Goal: Check status: Check status

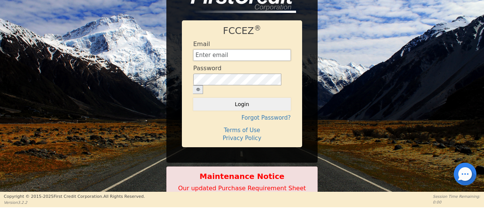
click at [227, 53] on input "text" at bounding box center [242, 55] width 98 height 11
type input "[EMAIL_ADDRESS][DOMAIN_NAME]"
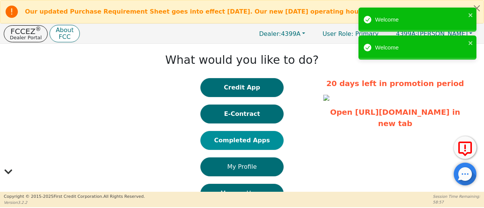
click at [238, 145] on button "Completed Apps" at bounding box center [241, 140] width 83 height 19
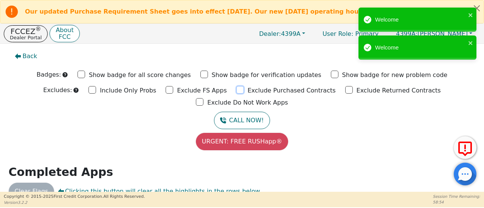
click at [236, 94] on input "Exclude Purchased Contracts" at bounding box center [240, 90] width 8 height 8
checkbox input "true"
drag, startPoint x: 292, startPoint y: 93, endPoint x: 339, endPoint y: 94, distance: 46.6
click at [345, 93] on input "Exclude Returned Contracts" at bounding box center [349, 90] width 8 height 8
checkbox input "true"
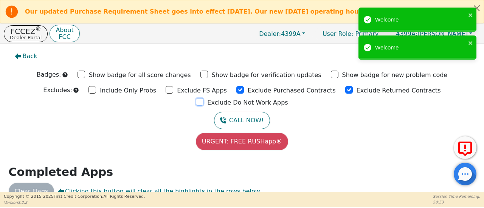
click at [204, 98] on input "Exclude Do Not Work Apps" at bounding box center [200, 102] width 8 height 8
checkbox input "true"
click at [166, 91] on input "Exclude FS Apps" at bounding box center [170, 90] width 8 height 8
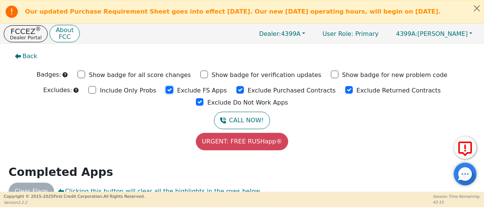
click at [166, 92] on input "Exclude FS Apps" at bounding box center [170, 90] width 8 height 8
checkbox input "true"
click at [236, 90] on input "Exclude Purchased Contracts" at bounding box center [240, 90] width 8 height 8
drag, startPoint x: 190, startPoint y: 90, endPoint x: 282, endPoint y: 86, distance: 92.0
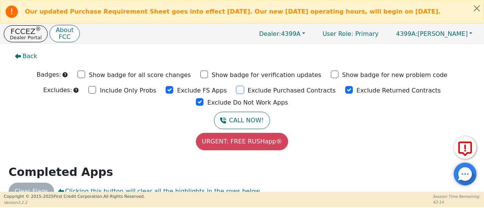
click at [236, 90] on input "Exclude Purchased Contracts" at bounding box center [240, 90] width 8 height 8
checkbox input "true"
click at [345, 93] on input "Exclude Returned Contracts" at bounding box center [349, 90] width 8 height 8
checkbox input "true"
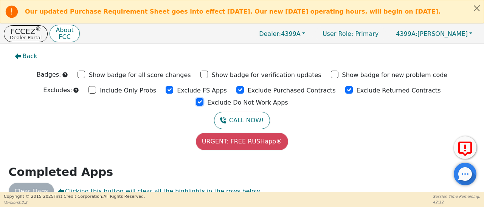
click at [204, 98] on input "Exclude Do Not Work Apps" at bounding box center [200, 102] width 8 height 8
checkbox input "true"
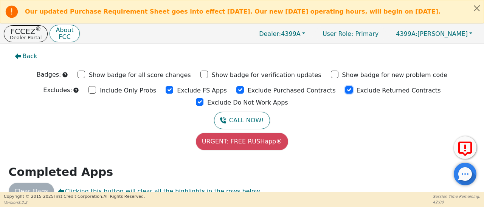
click at [345, 93] on input "Exclude Returned Contracts" at bounding box center [349, 90] width 8 height 8
click at [345, 92] on input "Exclude Returned Contracts" at bounding box center [349, 90] width 8 height 8
checkbox input "true"
click at [236, 93] on input "Exclude Purchased Contracts" at bounding box center [240, 90] width 8 height 8
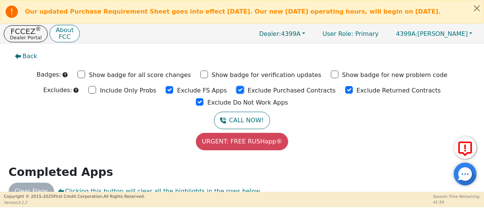
checkbox input "true"
click at [166, 93] on input "Exclude FS Apps" at bounding box center [170, 90] width 8 height 8
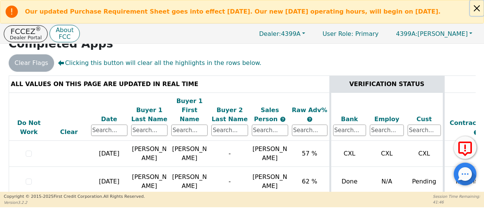
click at [480, 9] on button "Close alert" at bounding box center [477, 8] width 14 height 16
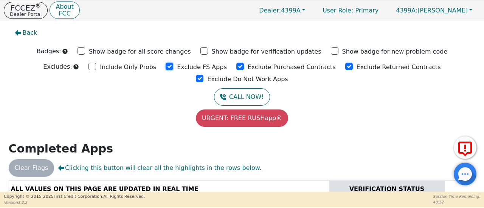
click at [166, 68] on input "Exclude FS Apps" at bounding box center [170, 67] width 8 height 8
checkbox input "true"
click at [236, 64] on input "Exclude Purchased Contracts" at bounding box center [240, 67] width 8 height 8
drag, startPoint x: 192, startPoint y: 64, endPoint x: 233, endPoint y: 61, distance: 41.0
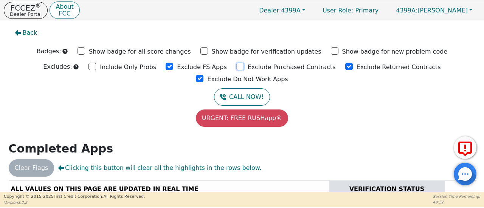
click at [236, 62] on div "Exclude Purchased Contracts" at bounding box center [285, 66] width 99 height 11
click at [236, 68] on input "Exclude Purchased Contracts" at bounding box center [240, 67] width 8 height 8
checkbox input "true"
click at [345, 66] on input "Exclude Returned Contracts" at bounding box center [349, 67] width 8 height 8
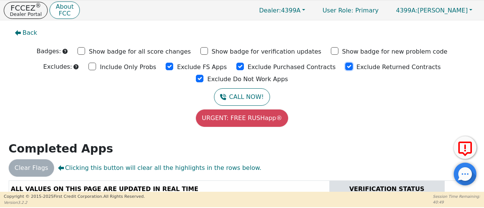
checkbox input "true"
click at [204, 75] on input "Exclude Do Not Work Apps" at bounding box center [200, 79] width 8 height 8
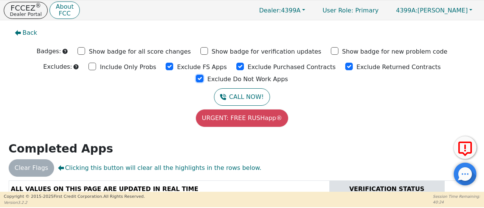
checkbox input "true"
click at [345, 66] on input "Exclude Returned Contracts" at bounding box center [349, 67] width 8 height 8
checkbox input "true"
click at [236, 66] on input "Exclude Purchased Contracts" at bounding box center [240, 67] width 8 height 8
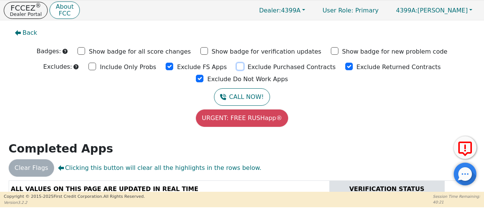
click at [236, 66] on input "Exclude Purchased Contracts" at bounding box center [240, 67] width 8 height 8
checkbox input "true"
click at [166, 68] on input "Exclude FS Apps" at bounding box center [170, 67] width 8 height 8
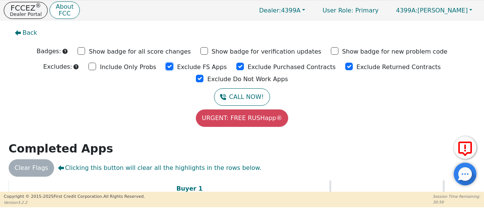
click at [166, 67] on input "Exclude FS Apps" at bounding box center [170, 67] width 8 height 8
checkbox input "true"
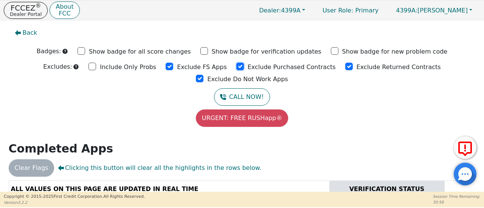
click at [236, 66] on input "Exclude Purchased Contracts" at bounding box center [240, 67] width 8 height 8
checkbox input "true"
click at [345, 66] on input "Exclude Returned Contracts" at bounding box center [349, 67] width 8 height 8
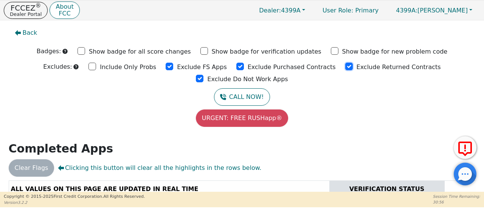
checkbox input "true"
click at [204, 75] on input "Exclude Do Not Work Apps" at bounding box center [200, 79] width 8 height 8
checkbox input "true"
